Goal: Information Seeking & Learning: Learn about a topic

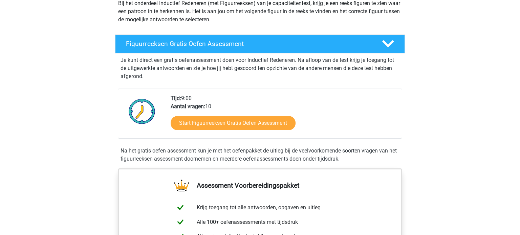
scroll to position [82, 0]
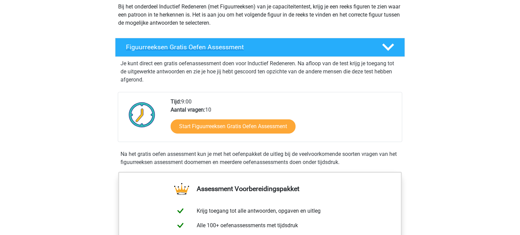
click at [388, 49] on polygon at bounding box center [388, 47] width 12 height 7
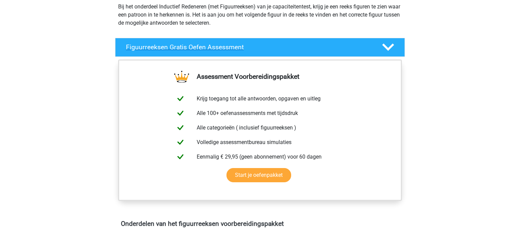
click at [387, 46] on icon at bounding box center [388, 47] width 12 height 12
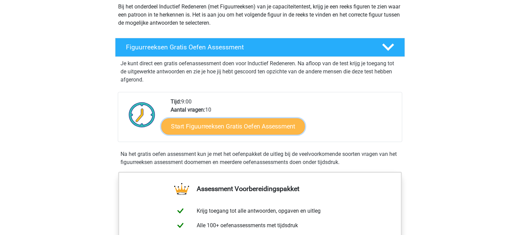
click at [241, 130] on link "Start Figuurreeksen Gratis Oefen Assessment" at bounding box center [234, 126] width 144 height 16
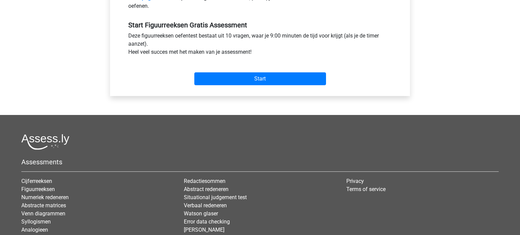
scroll to position [290, 0]
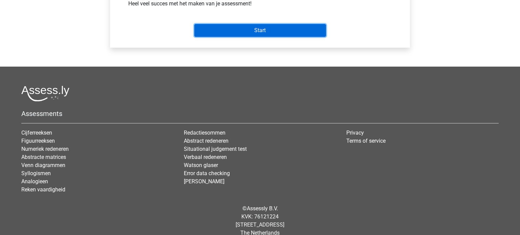
click at [254, 32] on input "Start" at bounding box center [260, 30] width 132 height 13
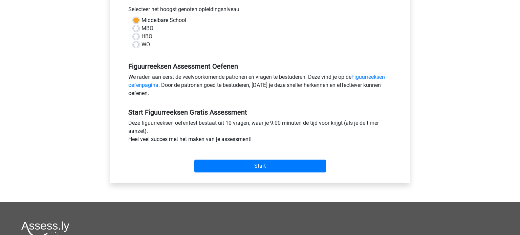
scroll to position [85, 0]
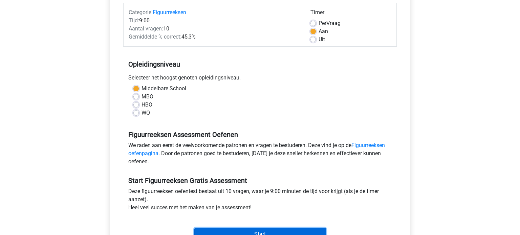
click at [295, 231] on input "Start" at bounding box center [260, 234] width 132 height 13
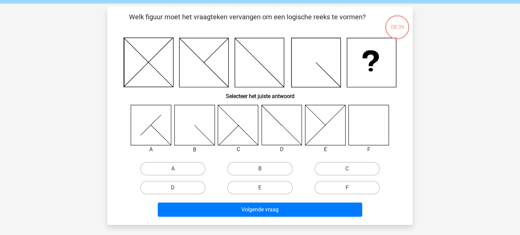
scroll to position [165, 0]
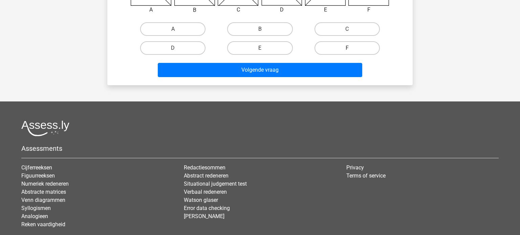
click at [369, 50] on label "F" at bounding box center [347, 48] width 65 height 14
click at [352, 50] on input "F" at bounding box center [349, 50] width 4 height 4
radio input "true"
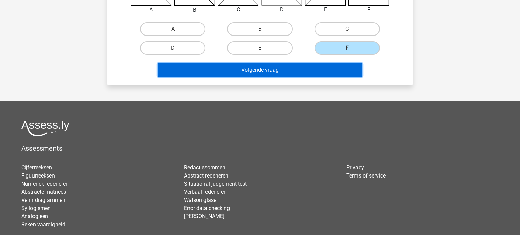
click at [347, 71] on button "Volgende vraag" at bounding box center [260, 70] width 205 height 14
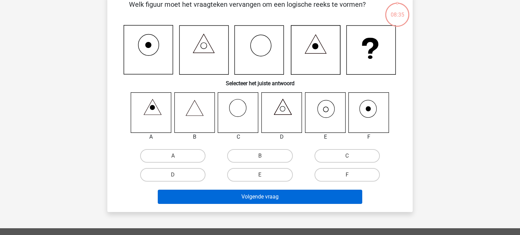
scroll to position [31, 0]
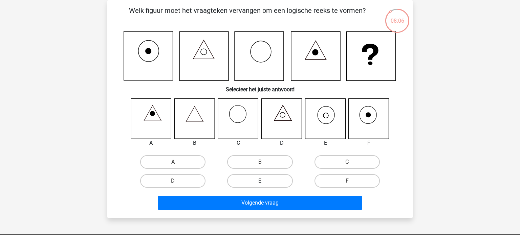
click at [257, 180] on label "E" at bounding box center [259, 181] width 65 height 14
click at [260, 181] on input "E" at bounding box center [262, 183] width 4 height 4
radio input "true"
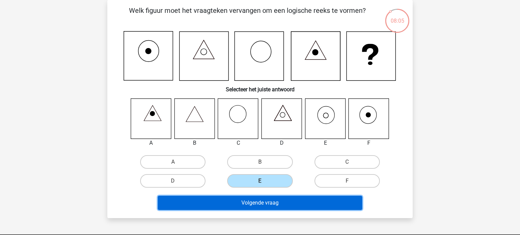
click at [286, 204] on button "Volgende vraag" at bounding box center [260, 203] width 205 height 14
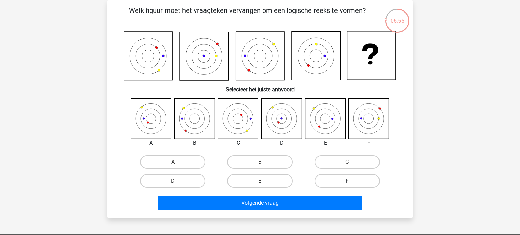
click at [349, 178] on label "F" at bounding box center [347, 181] width 65 height 14
click at [349, 181] on input "F" at bounding box center [349, 183] width 4 height 4
radio input "true"
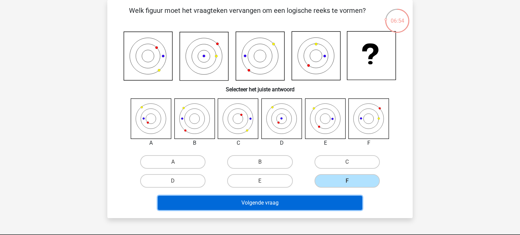
click at [338, 202] on button "Volgende vraag" at bounding box center [260, 203] width 205 height 14
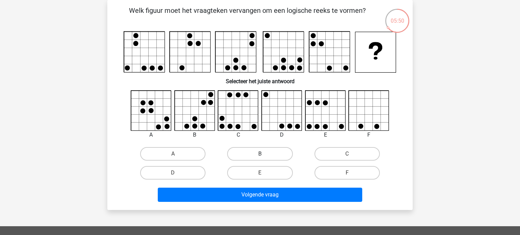
click at [267, 154] on label "B" at bounding box center [259, 154] width 65 height 14
click at [265, 154] on input "B" at bounding box center [262, 156] width 4 height 4
radio input "true"
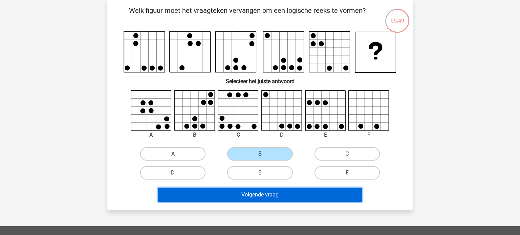
click at [284, 199] on button "Volgende vraag" at bounding box center [260, 195] width 205 height 14
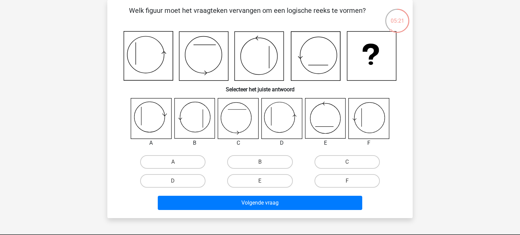
click at [130, 88] on h6 "Selecteer het juiste antwoord" at bounding box center [260, 87] width 284 height 12
click at [352, 178] on label "F" at bounding box center [347, 181] width 65 height 14
click at [352, 181] on input "F" at bounding box center [349, 183] width 4 height 4
radio input "true"
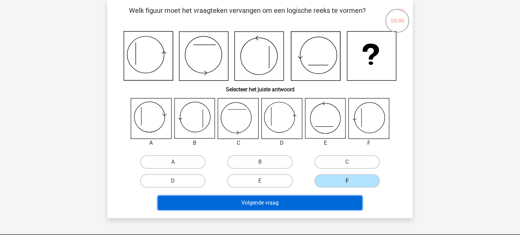
click at [341, 204] on button "Volgende vraag" at bounding box center [260, 203] width 205 height 14
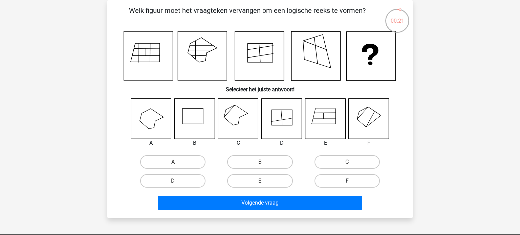
click at [366, 182] on label "F" at bounding box center [347, 181] width 65 height 14
click at [352, 182] on input "F" at bounding box center [349, 183] width 4 height 4
radio input "true"
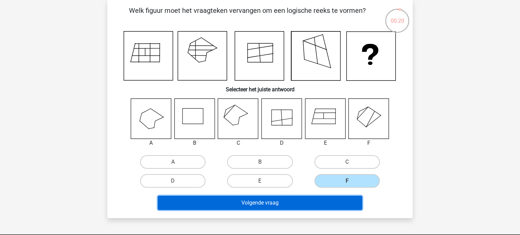
click at [335, 206] on button "Volgende vraag" at bounding box center [260, 203] width 205 height 14
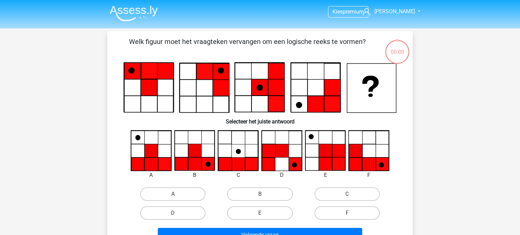
scroll to position [31, 0]
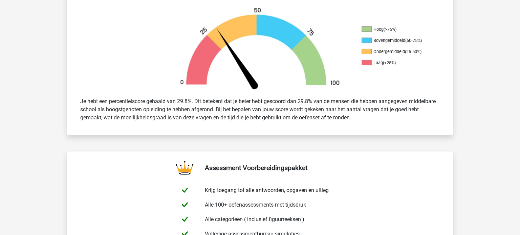
scroll to position [42, 0]
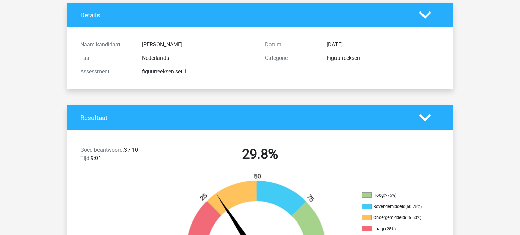
click at [426, 122] on icon at bounding box center [425, 118] width 12 height 12
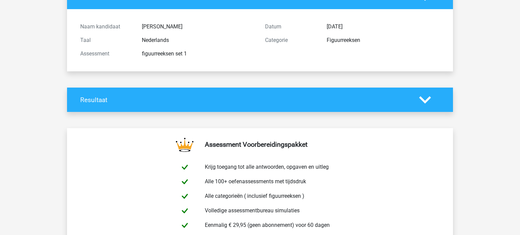
scroll to position [64, 0]
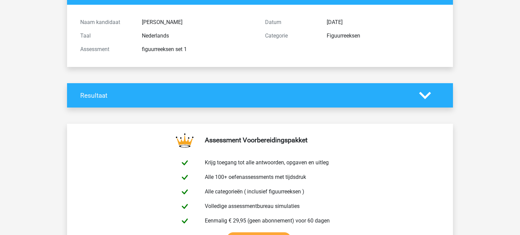
click at [427, 95] on polygon at bounding box center [425, 95] width 12 height 7
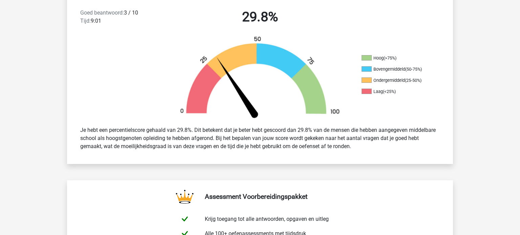
scroll to position [187, 0]
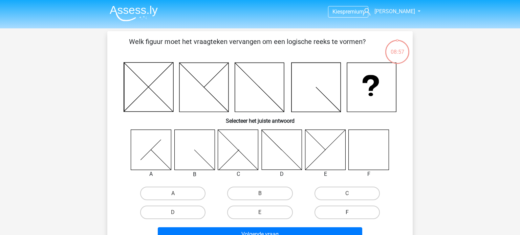
click at [355, 214] on label "F" at bounding box center [347, 213] width 65 height 14
click at [352, 214] on input "F" at bounding box center [349, 215] width 4 height 4
radio input "true"
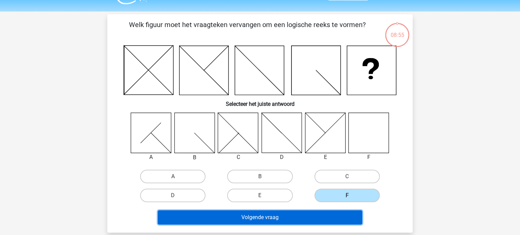
click at [329, 215] on button "Volgende vraag" at bounding box center [260, 218] width 205 height 14
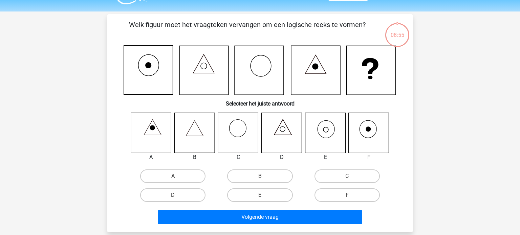
scroll to position [31, 0]
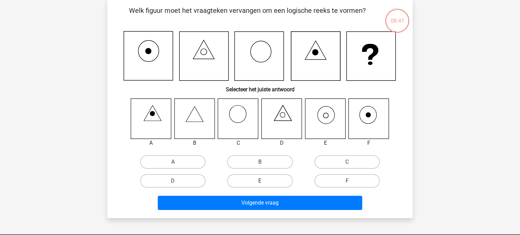
click at [272, 180] on label "E" at bounding box center [259, 181] width 65 height 14
click at [265, 181] on input "E" at bounding box center [262, 183] width 4 height 4
radio input "true"
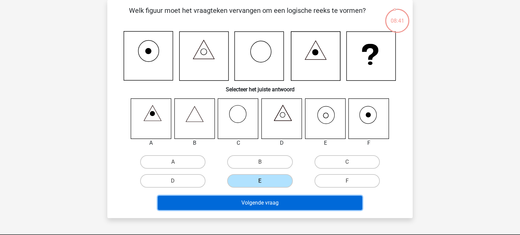
click at [287, 203] on button "Volgende vraag" at bounding box center [260, 203] width 205 height 14
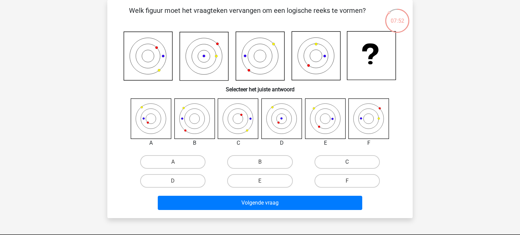
click at [352, 159] on label "C" at bounding box center [347, 162] width 65 height 14
click at [352, 162] on input "C" at bounding box center [349, 164] width 4 height 4
radio input "true"
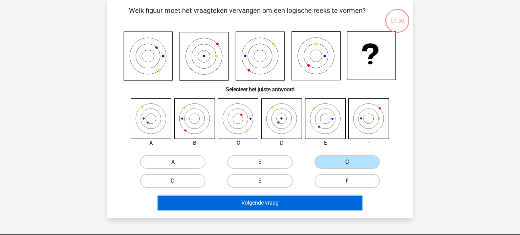
click at [353, 202] on button "Volgende vraag" at bounding box center [260, 203] width 205 height 14
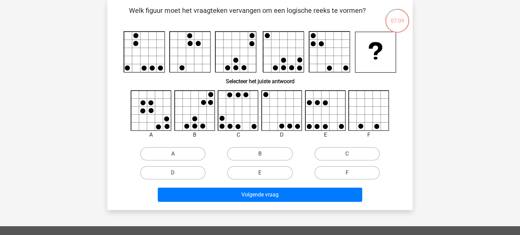
click at [350, 158] on input "C" at bounding box center [349, 156] width 4 height 4
radio input "true"
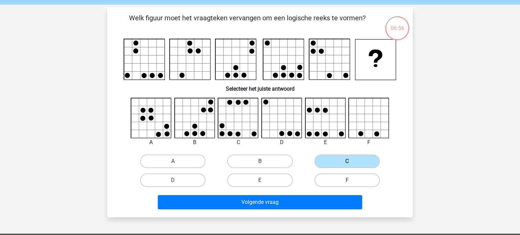
scroll to position [16, 0]
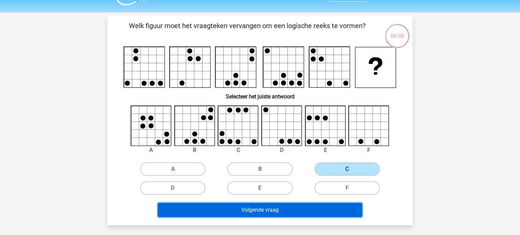
click at [306, 211] on button "Volgende vraag" at bounding box center [260, 210] width 205 height 14
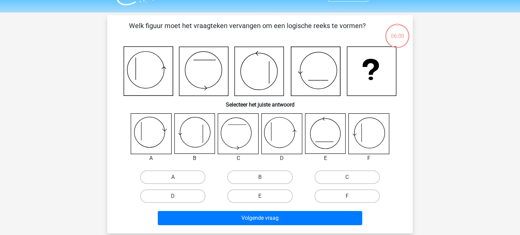
scroll to position [31, 0]
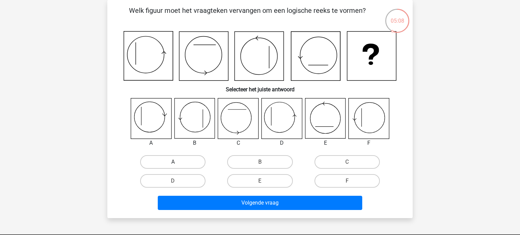
click at [192, 162] on label "A" at bounding box center [172, 162] width 65 height 14
click at [178, 162] on input "A" at bounding box center [175, 164] width 4 height 4
radio input "true"
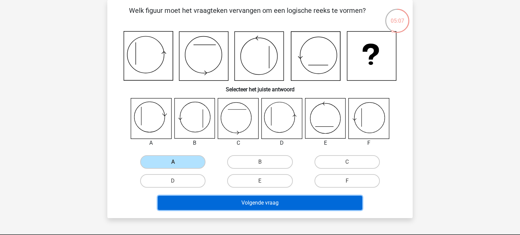
click at [292, 205] on button "Volgende vraag" at bounding box center [260, 203] width 205 height 14
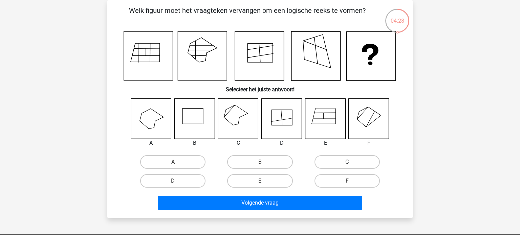
click at [352, 164] on label "C" at bounding box center [347, 162] width 65 height 14
click at [352, 164] on input "C" at bounding box center [349, 164] width 4 height 4
radio input "true"
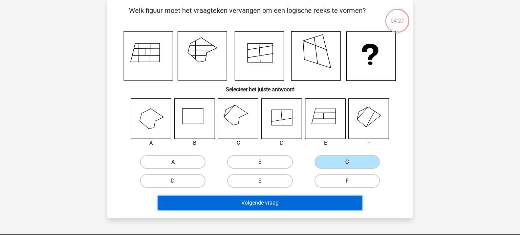
click at [324, 206] on button "Volgende vraag" at bounding box center [260, 203] width 205 height 14
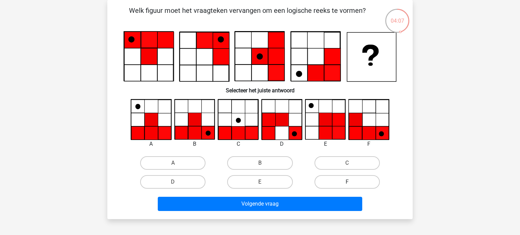
click at [354, 185] on label "F" at bounding box center [347, 182] width 65 height 14
click at [352, 185] on input "F" at bounding box center [349, 184] width 4 height 4
radio input "true"
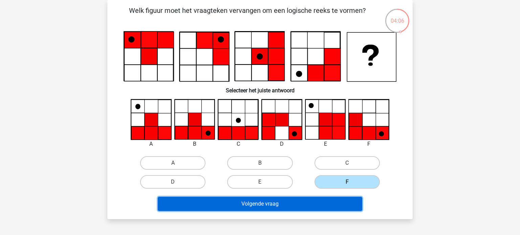
click at [344, 203] on button "Volgende vraag" at bounding box center [260, 204] width 205 height 14
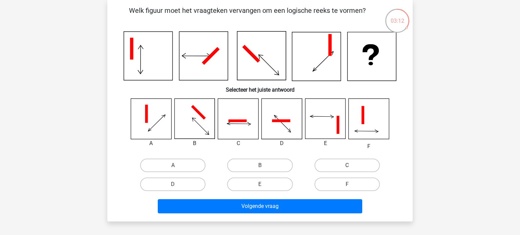
click at [351, 162] on label "C" at bounding box center [347, 166] width 65 height 14
click at [351, 166] on input "C" at bounding box center [349, 168] width 4 height 4
radio input "true"
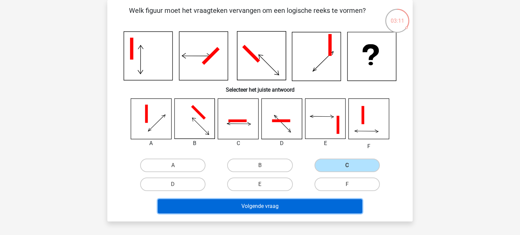
click at [295, 208] on button "Volgende vraag" at bounding box center [260, 207] width 205 height 14
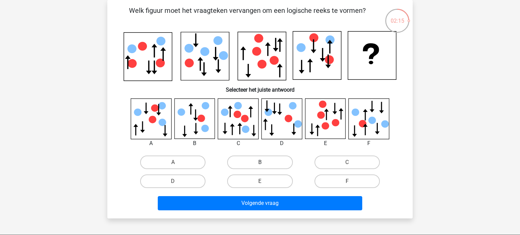
click at [282, 165] on label "B" at bounding box center [259, 163] width 65 height 14
click at [265, 165] on input "B" at bounding box center [262, 165] width 4 height 4
radio input "true"
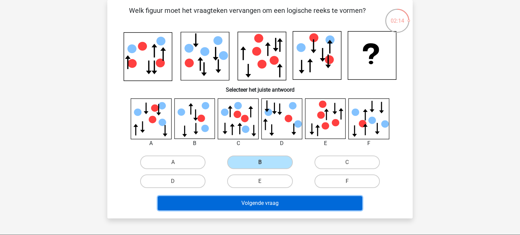
click at [276, 203] on button "Volgende vraag" at bounding box center [260, 203] width 205 height 14
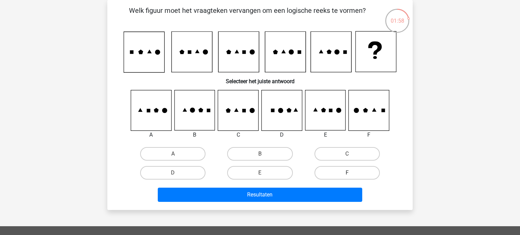
click at [334, 175] on label "F" at bounding box center [347, 173] width 65 height 14
click at [347, 175] on input "F" at bounding box center [349, 175] width 4 height 4
radio input "true"
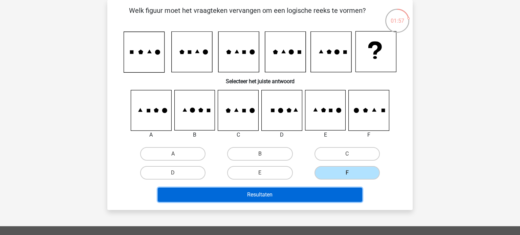
click at [324, 199] on button "Resultaten" at bounding box center [260, 195] width 205 height 14
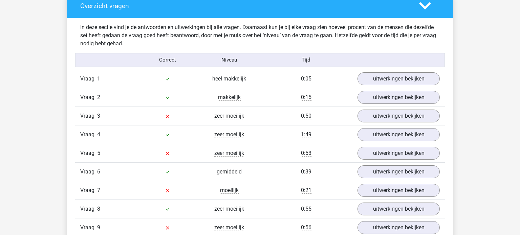
scroll to position [539, 0]
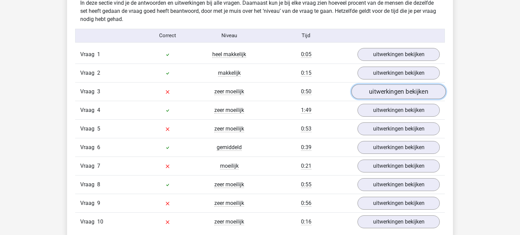
click at [374, 94] on link "uitwerkingen bekijken" at bounding box center [399, 91] width 95 height 15
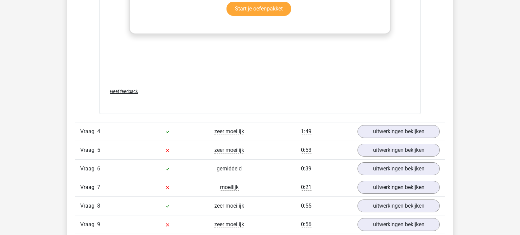
scroll to position [1123, 0]
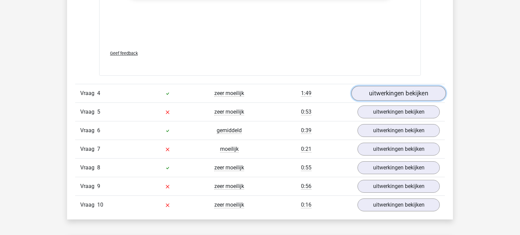
click at [375, 95] on link "uitwerkingen bekijken" at bounding box center [399, 93] width 95 height 15
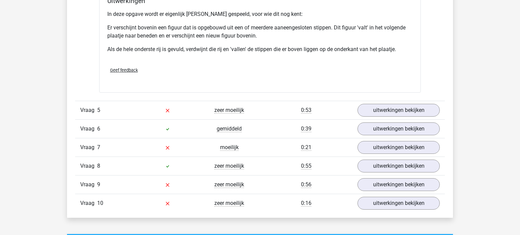
scroll to position [1531, 0]
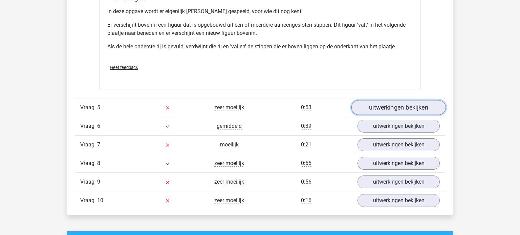
click at [392, 110] on link "uitwerkingen bekijken" at bounding box center [399, 108] width 95 height 15
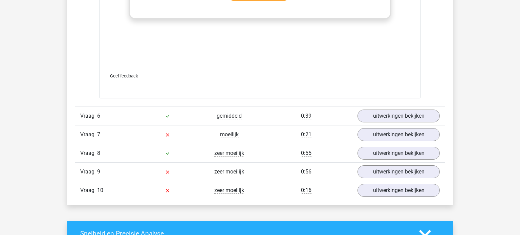
scroll to position [2136, 0]
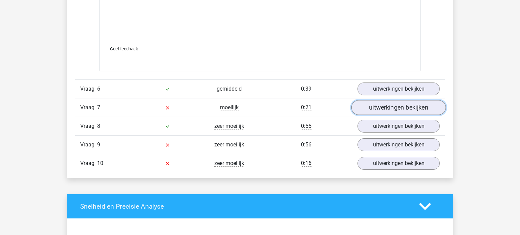
click at [383, 108] on link "uitwerkingen bekijken" at bounding box center [399, 107] width 95 height 15
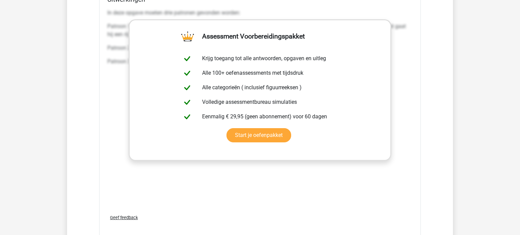
scroll to position [2687, 0]
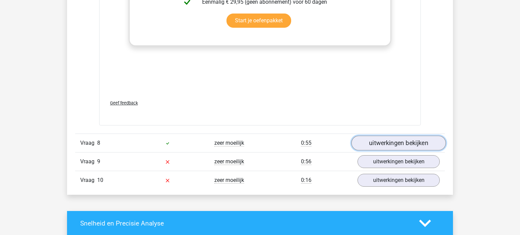
click at [394, 143] on link "uitwerkingen bekijken" at bounding box center [399, 143] width 95 height 15
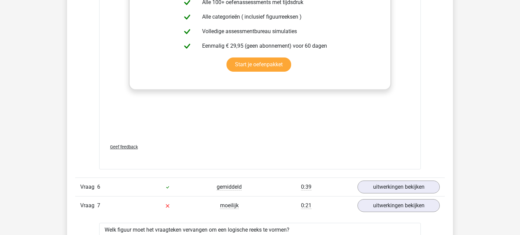
scroll to position [2102, 0]
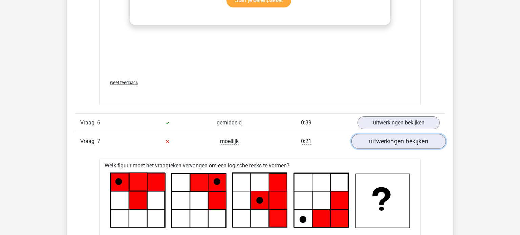
click at [397, 138] on link "uitwerkingen bekijken" at bounding box center [399, 141] width 95 height 15
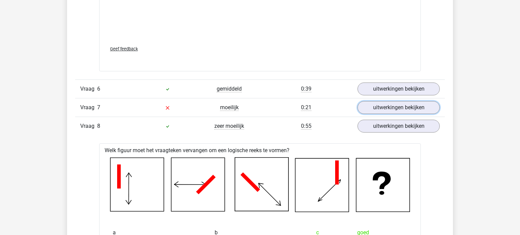
scroll to position [2137, 0]
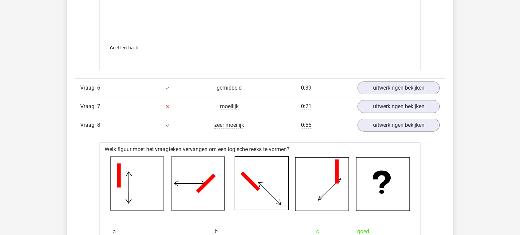
click at [253, 108] on div "moeilijk" at bounding box center [230, 107] width 62 height 8
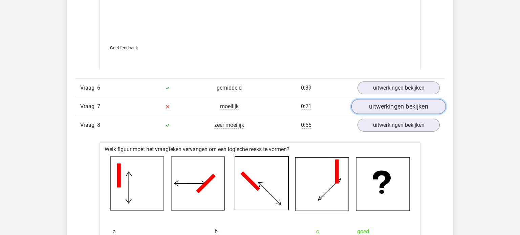
click at [407, 107] on link "uitwerkingen bekijken" at bounding box center [399, 106] width 95 height 15
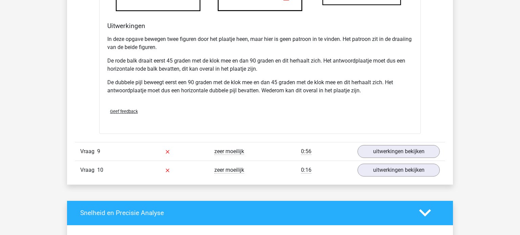
scroll to position [3390, 0]
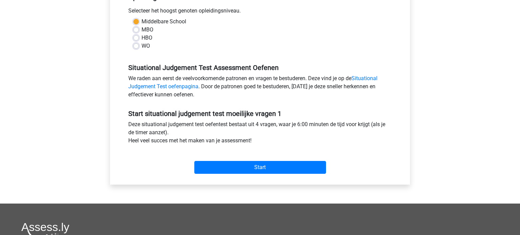
scroll to position [144, 0]
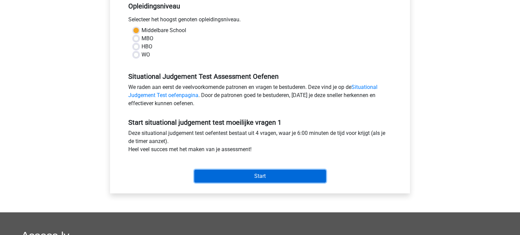
click at [243, 178] on input "Start" at bounding box center [260, 176] width 132 height 13
click at [286, 178] on input "Start" at bounding box center [260, 176] width 132 height 13
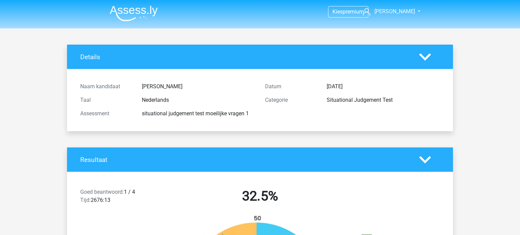
click at [424, 59] on polygon at bounding box center [425, 56] width 12 height 7
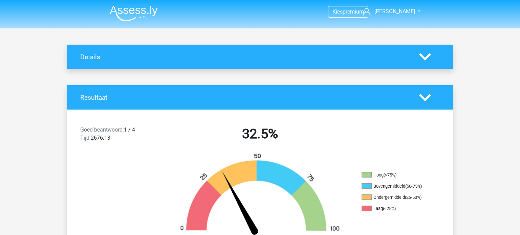
click at [426, 95] on icon at bounding box center [425, 98] width 12 height 12
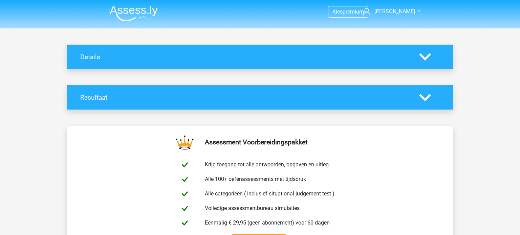
click at [424, 62] on icon at bounding box center [425, 57] width 12 height 12
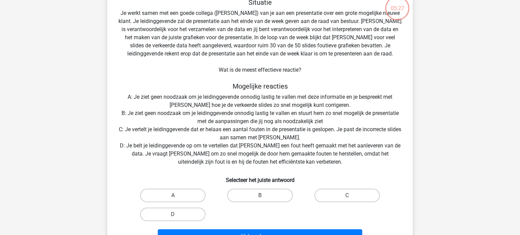
scroll to position [48, 0]
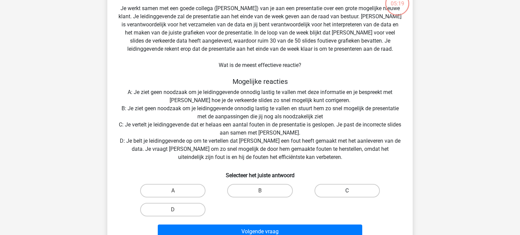
click at [346, 194] on label "C" at bounding box center [347, 191] width 65 height 14
click at [347, 194] on input "C" at bounding box center [349, 193] width 4 height 4
radio input "true"
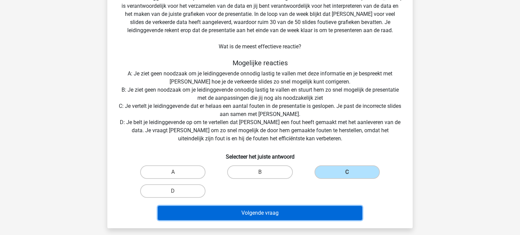
click at [316, 212] on button "Volgende vraag" at bounding box center [260, 213] width 205 height 14
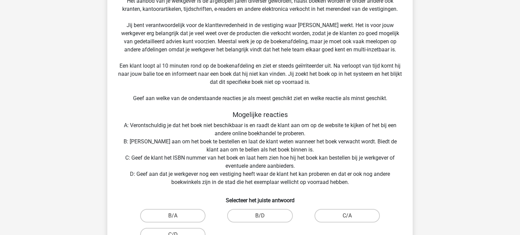
scroll to position [84, 0]
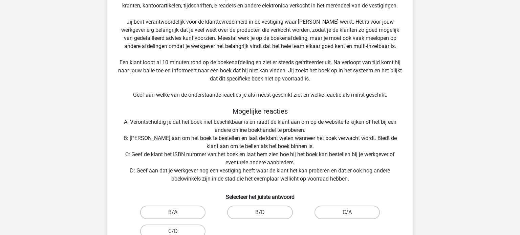
click at [319, 82] on div "Situatie Je werkt als verkoopmedewerker bij een van de grootste boekhandels ter…" at bounding box center [260, 110] width 300 height 305
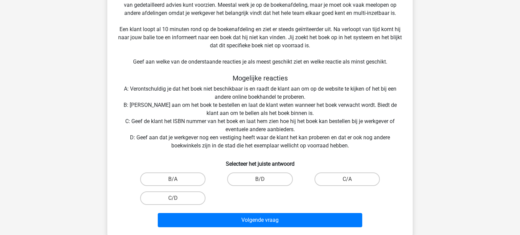
scroll to position [126, 0]
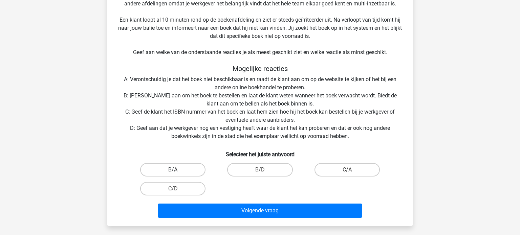
click at [184, 171] on label "B/A" at bounding box center [172, 170] width 65 height 14
click at [178, 171] on input "B/A" at bounding box center [175, 172] width 4 height 4
radio input "true"
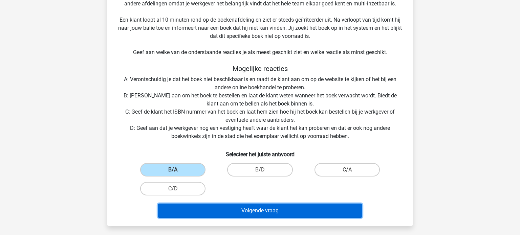
click at [245, 210] on button "Volgende vraag" at bounding box center [260, 211] width 205 height 14
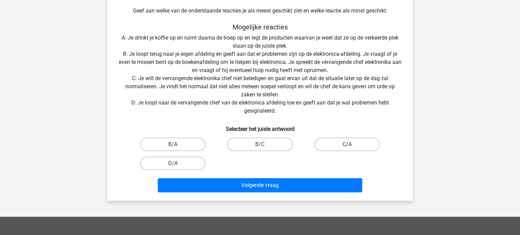
scroll to position [181, 0]
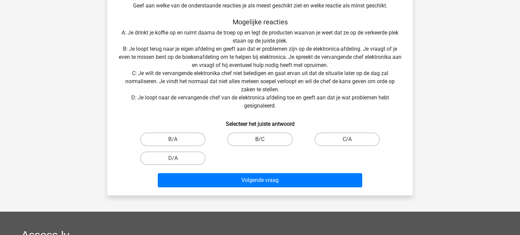
click at [268, 137] on label "B/C" at bounding box center [259, 140] width 65 height 14
click at [265, 140] on input "B/C" at bounding box center [262, 142] width 4 height 4
radio input "true"
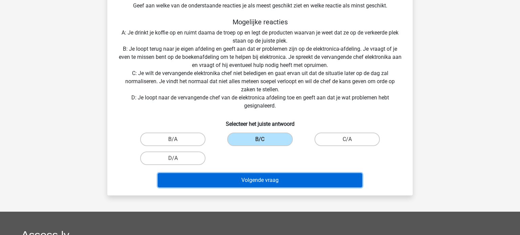
click at [298, 182] on button "Volgende vraag" at bounding box center [260, 180] width 205 height 14
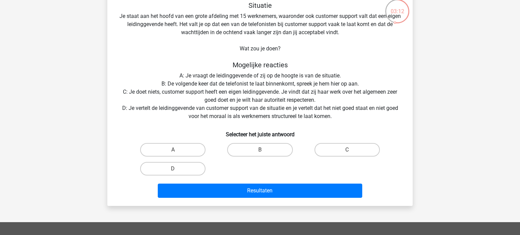
scroll to position [45, 0]
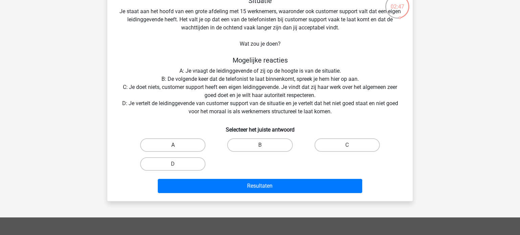
click at [159, 145] on label "A" at bounding box center [172, 146] width 65 height 14
click at [173, 145] on input "A" at bounding box center [175, 147] width 4 height 4
radio input "true"
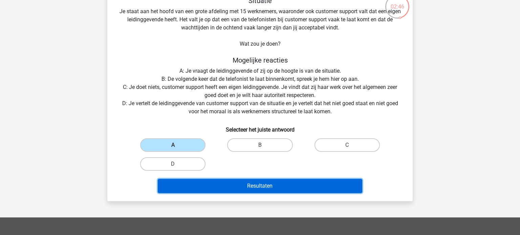
click at [245, 191] on button "Resultaten" at bounding box center [260, 186] width 205 height 14
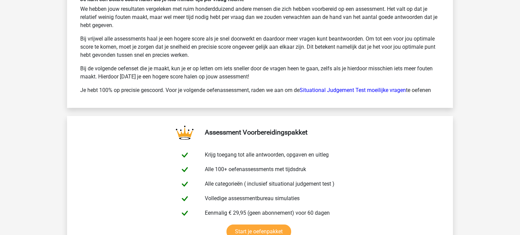
scroll to position [949, 0]
